Goal: Transaction & Acquisition: Purchase product/service

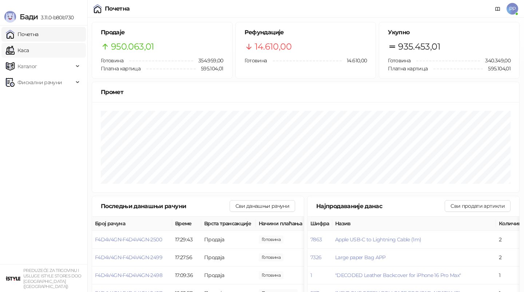
click at [26, 51] on link "Каса" at bounding box center [17, 50] width 23 height 15
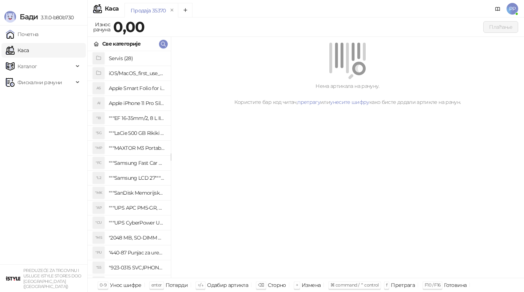
click at [29, 49] on link "Каса" at bounding box center [17, 50] width 23 height 15
click at [166, 44] on icon "button" at bounding box center [164, 44] width 6 height 6
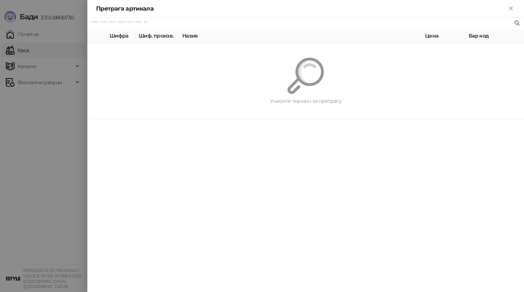
paste input "**********"
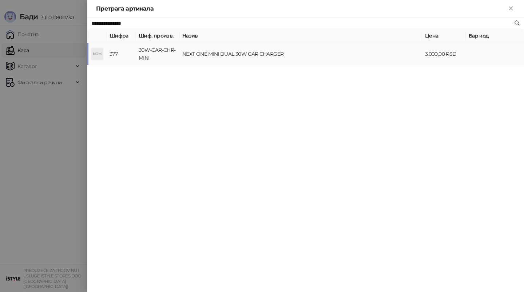
type input "**********"
click at [214, 57] on td "NEXT ONE MINI DUAL 30W CAR CHARGER" at bounding box center [301, 54] width 243 height 22
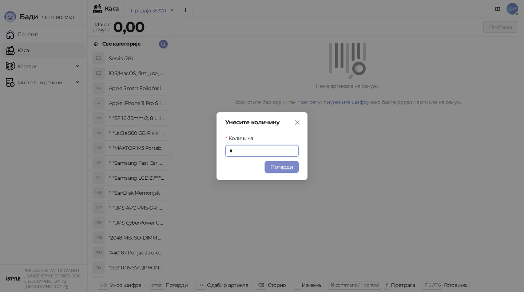
click at [282, 168] on button "Потврди" at bounding box center [282, 167] width 34 height 12
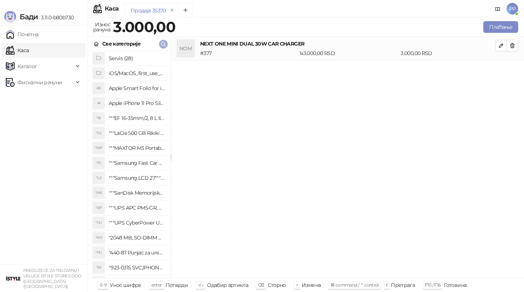
click at [164, 44] on icon "button" at bounding box center [163, 44] width 4 height 4
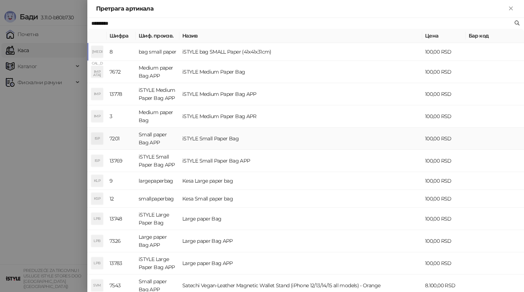
type input "*********"
click at [199, 142] on td "iSTYLE Small Paper Bag" at bounding box center [301, 138] width 243 height 22
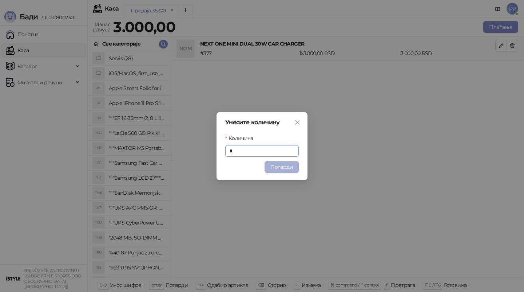
click at [280, 164] on button "Потврди" at bounding box center [282, 167] width 34 height 12
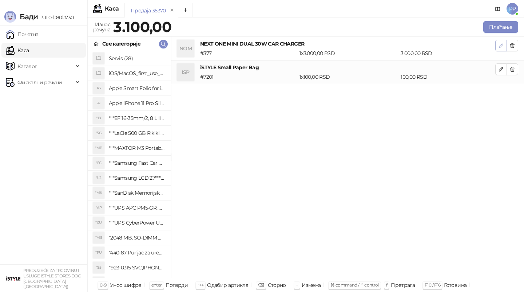
click at [500, 42] on button "button" at bounding box center [502, 46] width 12 height 12
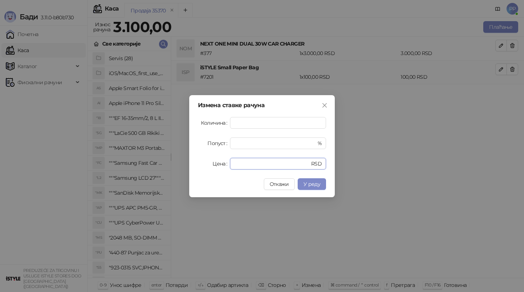
drag, startPoint x: 251, startPoint y: 164, endPoint x: 51, endPoint y: 131, distance: 202.3
click at [57, 138] on div "Измена ставке рачуна Количина * Попуст * % Цена **** RSD Откажи У реду" at bounding box center [262, 146] width 524 height 292
type input "****"
click at [315, 185] on span "У реду" at bounding box center [312, 184] width 17 height 7
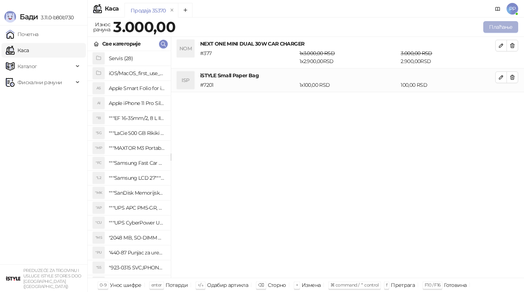
click at [500, 30] on button "Плаћање" at bounding box center [501, 27] width 35 height 12
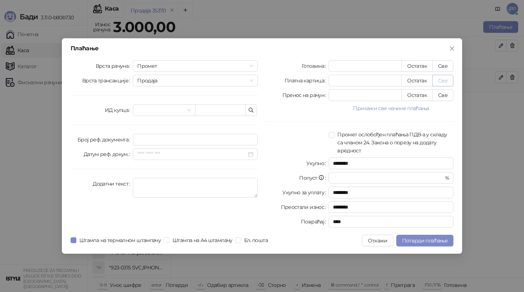
click at [445, 84] on button "Све" at bounding box center [443, 81] width 21 height 12
type input "****"
click at [417, 238] on span "Потврди плаћање" at bounding box center [425, 240] width 46 height 7
click at [416, 241] on span "Потврди плаћање" at bounding box center [425, 240] width 46 height 7
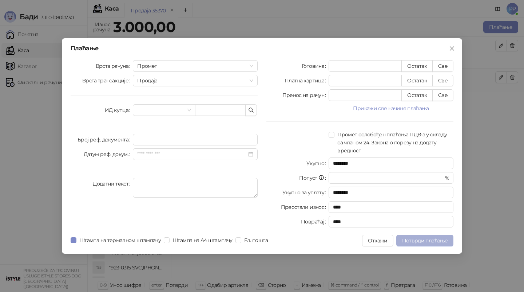
click at [433, 241] on span "Потврди плаћање" at bounding box center [425, 240] width 46 height 7
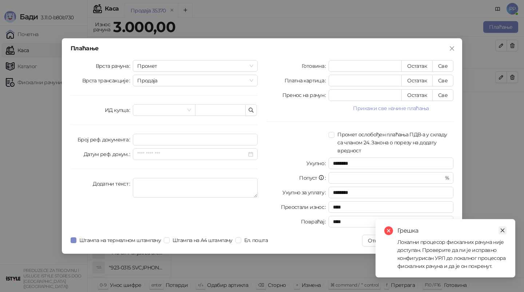
click at [502, 230] on icon "close" at bounding box center [503, 230] width 4 height 4
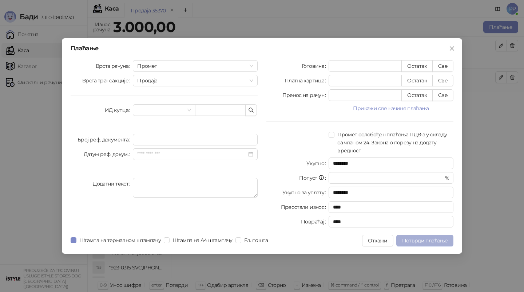
click at [420, 239] on span "Потврди плаћање" at bounding box center [425, 240] width 46 height 7
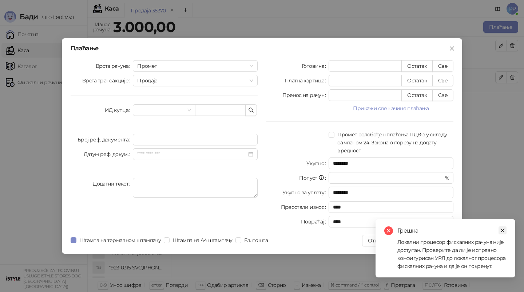
click at [504, 228] on icon "close" at bounding box center [502, 230] width 5 height 5
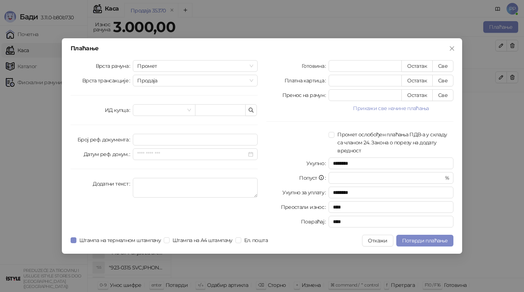
click at [478, 135] on div "Плаћање Врста рачуна Промет Врста трансакције Продаја ИД купца Број реф. докуме…" at bounding box center [262, 146] width 524 height 292
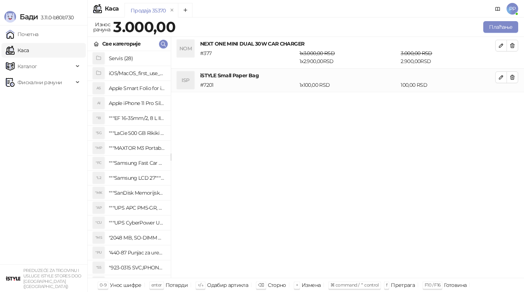
click at [356, 97] on div "NOM NEXT ONE MINI DUAL 30W CAR CHARGER # 377 1 x 3.000,00 RSD 1 x 2.900,00 RSD …" at bounding box center [347, 157] width 353 height 241
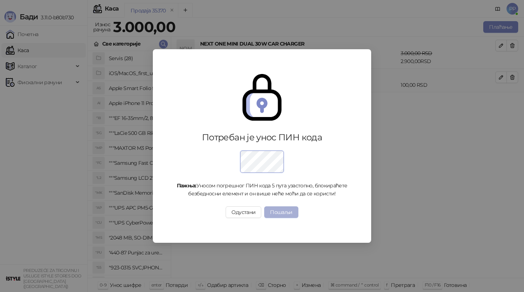
click at [277, 208] on button "Пошаљи" at bounding box center [281, 212] width 34 height 12
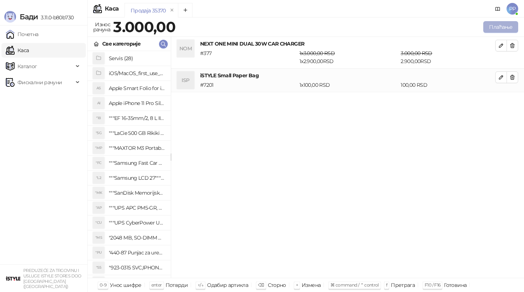
click at [499, 25] on button "Плаћање" at bounding box center [501, 27] width 35 height 12
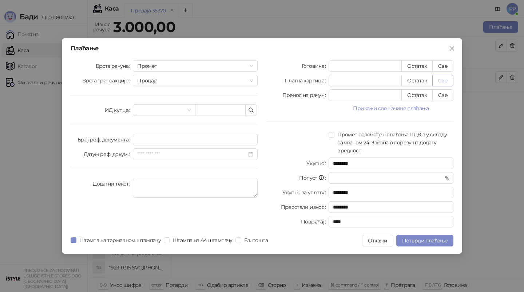
click at [442, 75] on button "Све" at bounding box center [443, 81] width 21 height 12
type input "****"
click at [425, 240] on span "Потврди плаћање" at bounding box center [425, 240] width 46 height 7
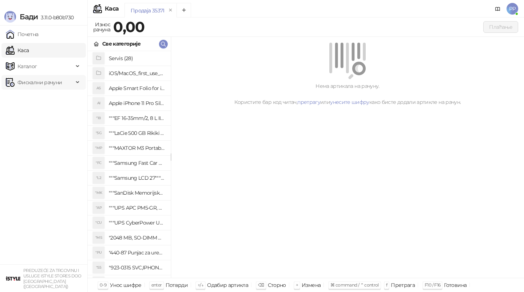
click at [25, 82] on span "Фискални рачуни" at bounding box center [39, 82] width 44 height 15
click at [32, 99] on link "Издати рачуни" at bounding box center [33, 98] width 49 height 15
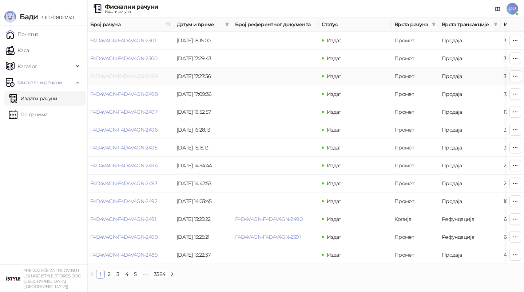
click at [104, 75] on link "F4D4V4GN-F4D4V4GN-2499" at bounding box center [123, 76] width 67 height 7
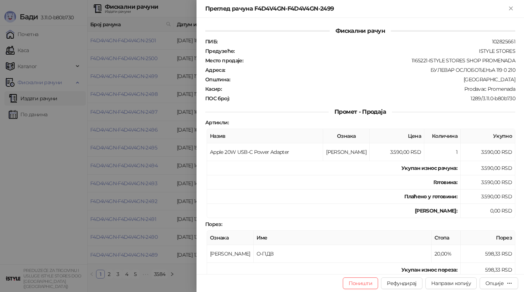
click at [131, 113] on div at bounding box center [262, 146] width 524 height 292
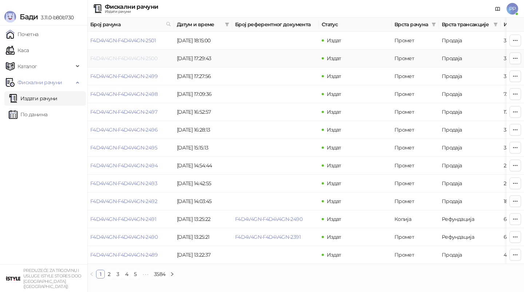
click at [120, 55] on link "F4D4V4GN-F4D4V4GN-2500" at bounding box center [123, 58] width 67 height 7
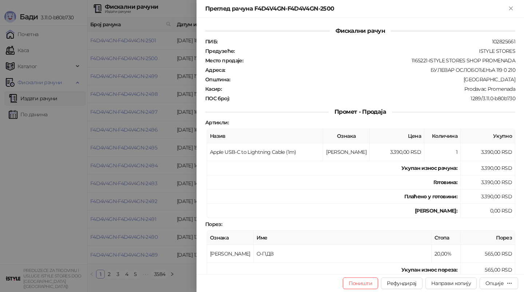
click at [62, 81] on div at bounding box center [262, 146] width 524 height 292
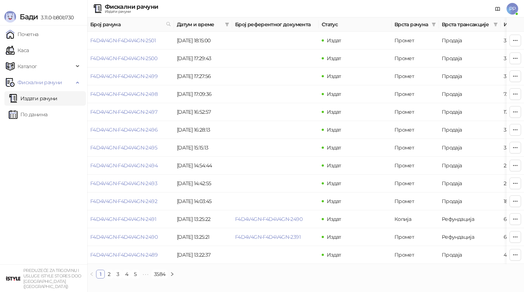
click at [11, 1] on div "Бади 3.11.0-b80b730" at bounding box center [43, 12] width 87 height 25
